Goal: Information Seeking & Learning: Understand process/instructions

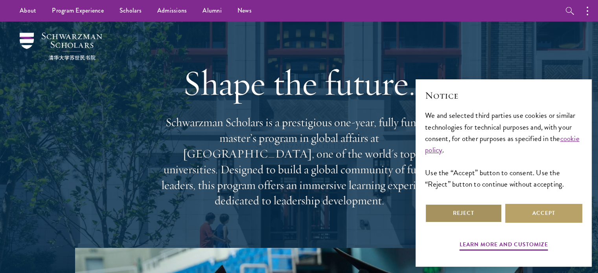
click at [476, 212] on button "Reject" at bounding box center [463, 213] width 77 height 19
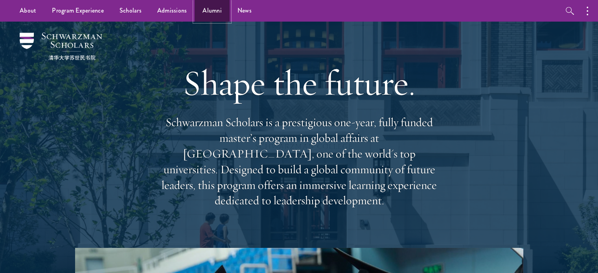
click at [208, 7] on link "Alumni" at bounding box center [212, 11] width 35 height 22
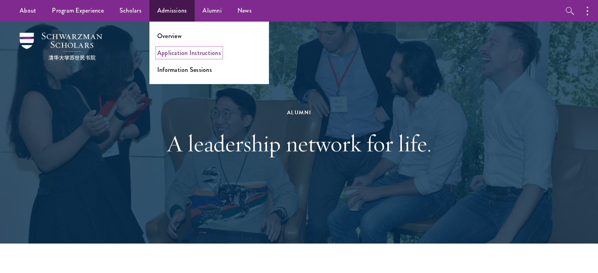
click at [210, 52] on link "Application Instructions" at bounding box center [189, 52] width 64 height 9
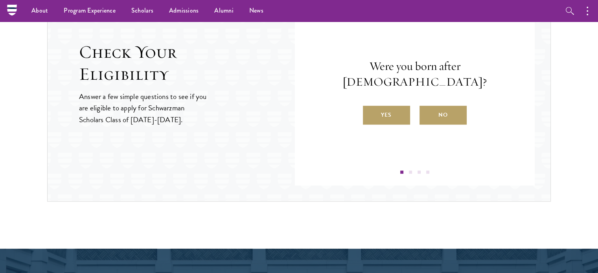
scroll to position [865, 0]
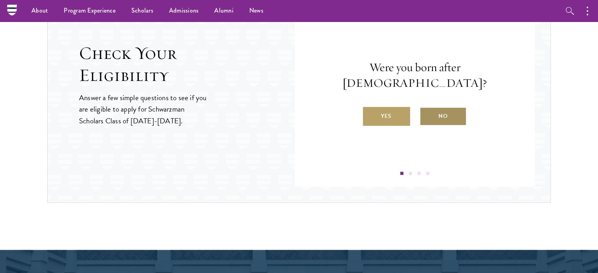
click at [443, 113] on label "No" at bounding box center [442, 116] width 47 height 19
click at [427, 113] on input "No" at bounding box center [422, 111] width 7 height 7
